Goal: Information Seeking & Learning: Learn about a topic

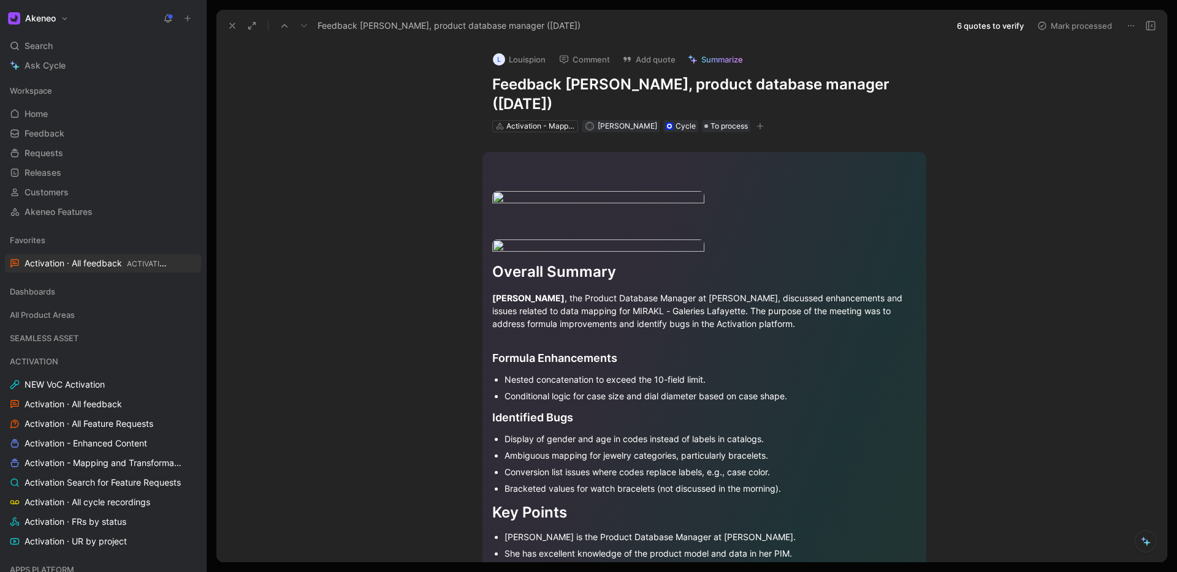
click at [1001, 28] on button "6 quotes to verify" at bounding box center [990, 25] width 78 height 17
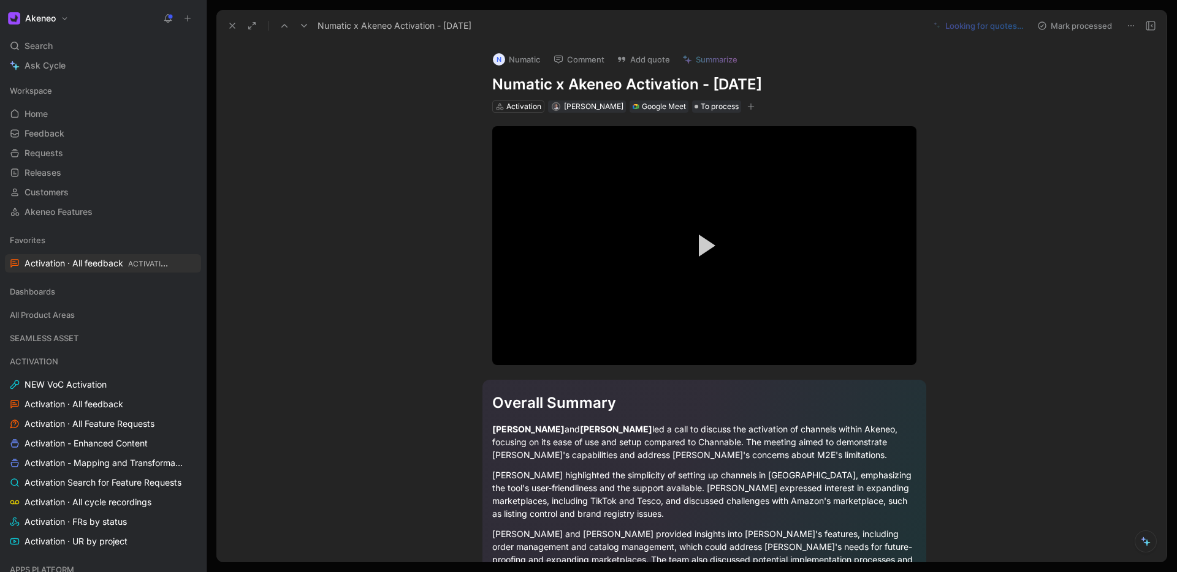
click at [232, 25] on use at bounding box center [232, 25] width 5 height 5
